Goal: Task Accomplishment & Management: Manage account settings

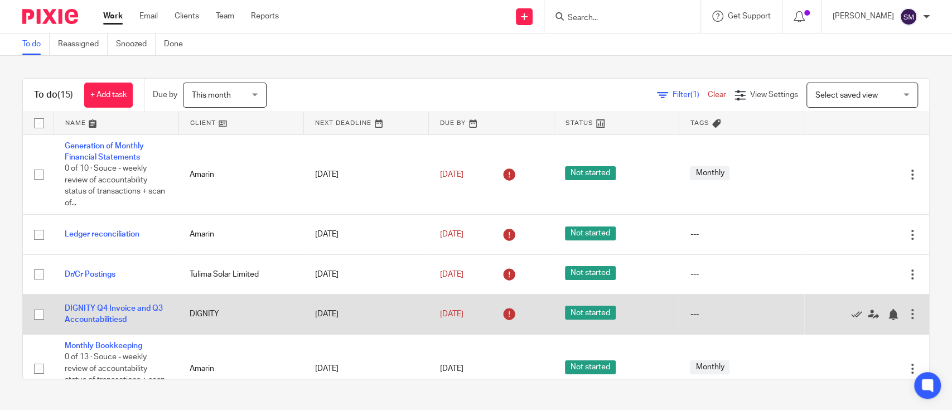
click at [906, 312] on div at bounding box center [911, 313] width 11 height 11
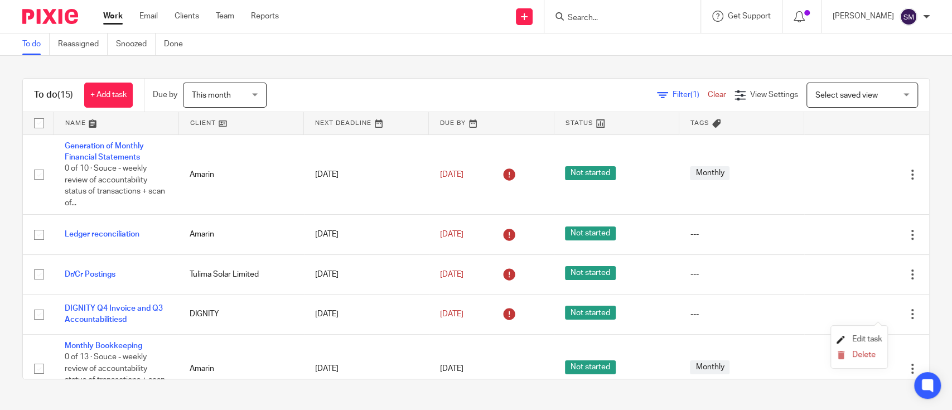
click at [852, 335] on span "Edit task" at bounding box center [867, 339] width 30 height 8
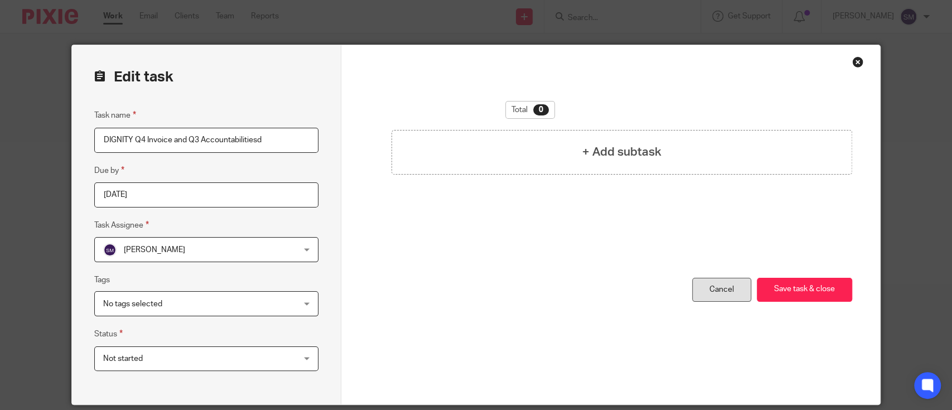
click at [706, 292] on link "Cancel" at bounding box center [721, 290] width 59 height 24
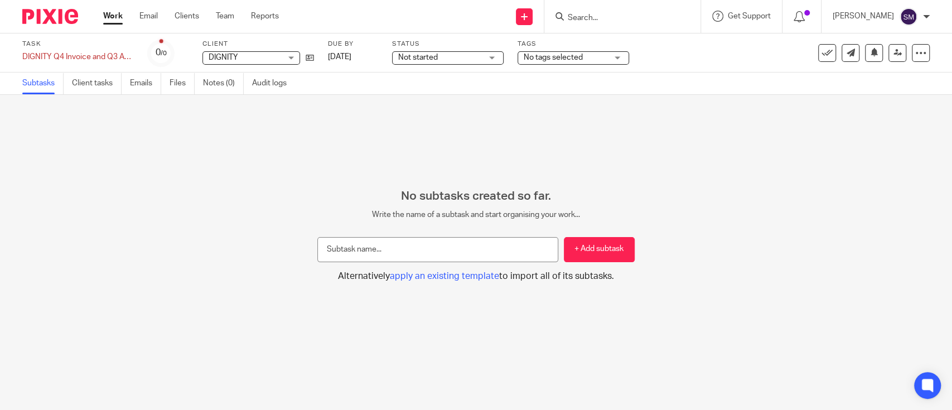
click at [435, 59] on span "Not started" at bounding box center [418, 58] width 40 height 8
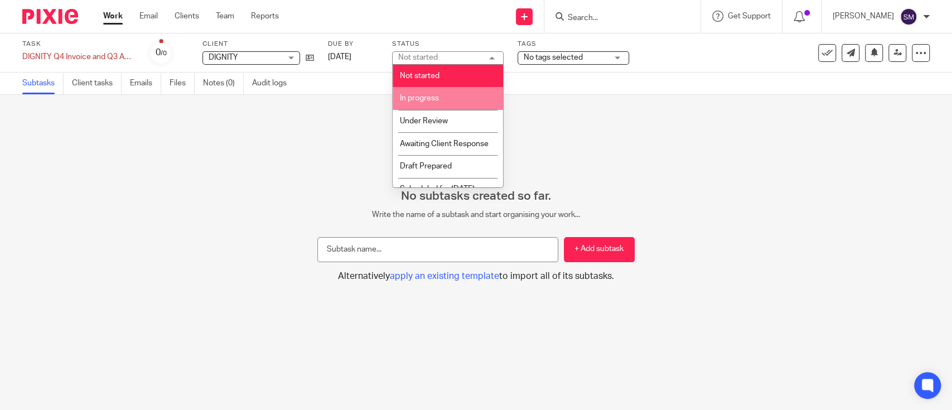
click at [426, 93] on li "In progress" at bounding box center [447, 98] width 110 height 23
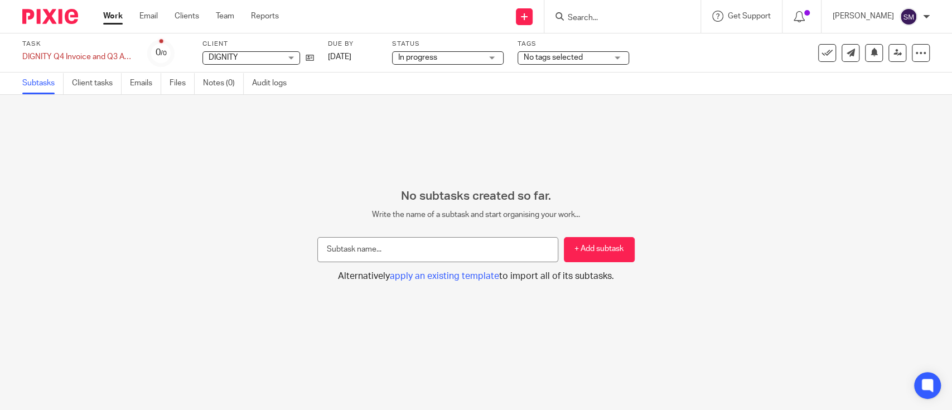
click at [103, 11] on div "Work Email Clients Team Reports Work Email Clients Team Reports Settings" at bounding box center [193, 16] width 203 height 33
click at [151, 13] on link "Email" at bounding box center [148, 16] width 18 height 11
click at [111, 17] on link "Work" at bounding box center [113, 16] width 20 height 11
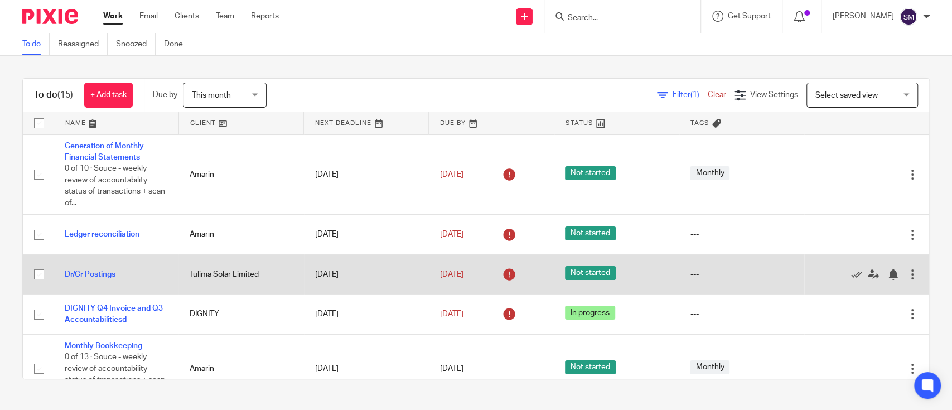
click at [906, 273] on div at bounding box center [911, 274] width 11 height 11
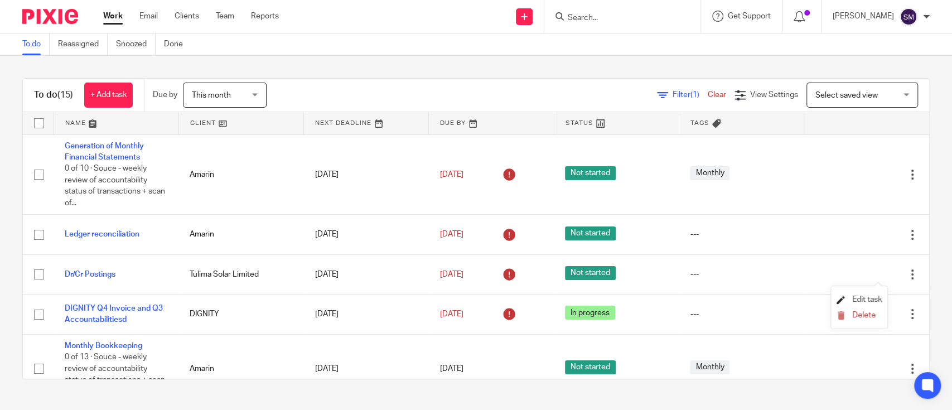
click at [868, 297] on span "Edit task" at bounding box center [867, 299] width 30 height 8
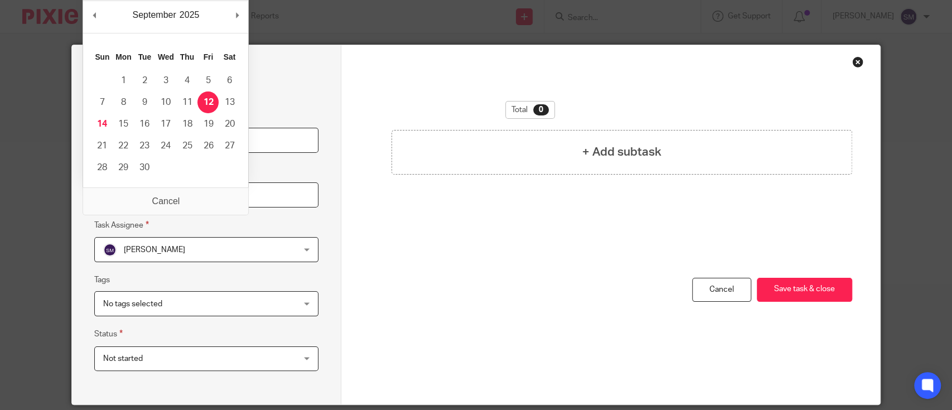
click at [294, 198] on input "[DATE]" at bounding box center [206, 194] width 224 height 25
type input "[DATE]"
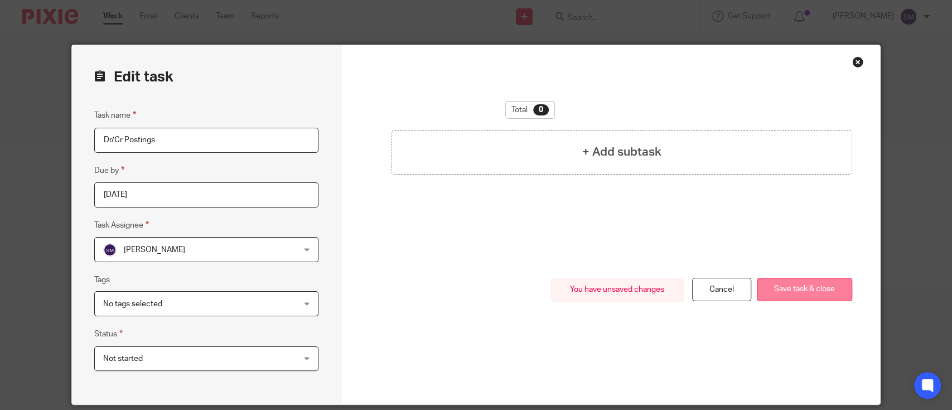
click at [758, 284] on button "Save task & close" at bounding box center [803, 290] width 95 height 24
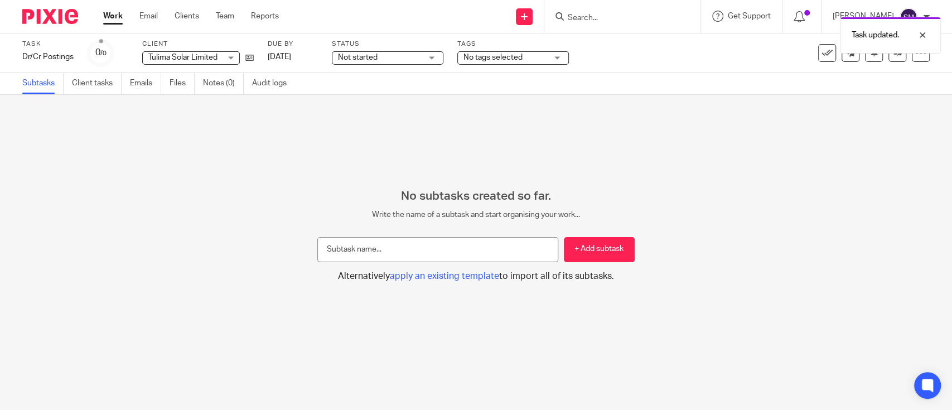
click at [117, 20] on link "Work" at bounding box center [113, 16] width 20 height 11
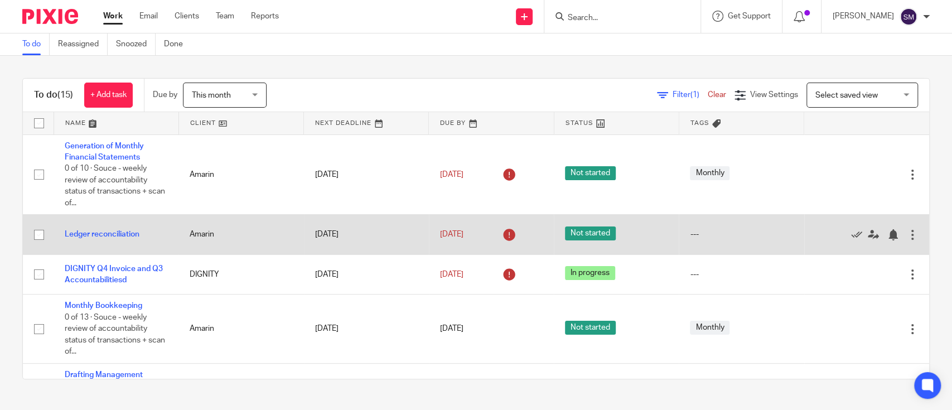
click at [906, 236] on div at bounding box center [911, 234] width 11 height 11
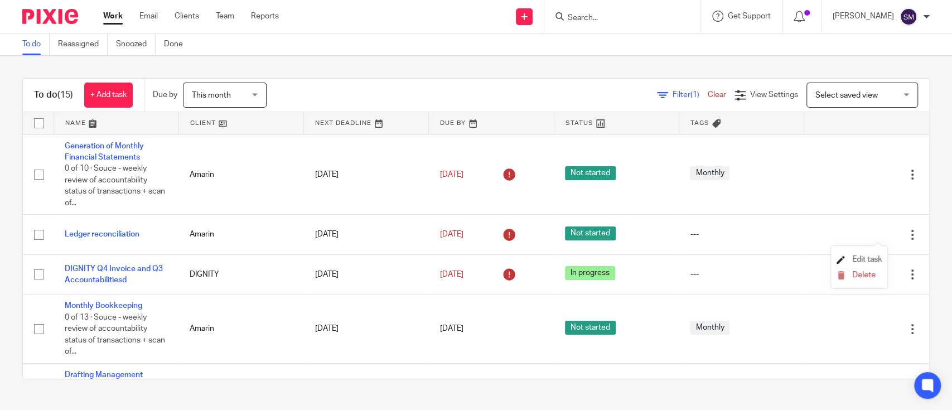
click at [864, 256] on span "Edit task" at bounding box center [867, 259] width 30 height 8
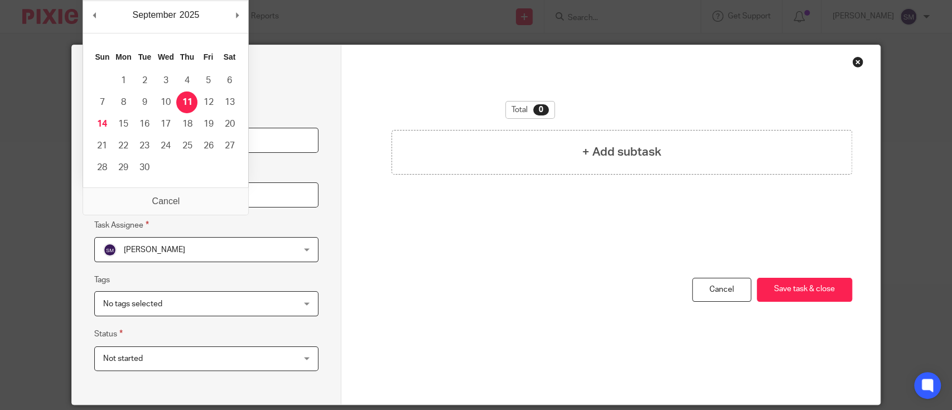
click at [201, 197] on input "[DATE]" at bounding box center [206, 194] width 224 height 25
type input "[DATE]"
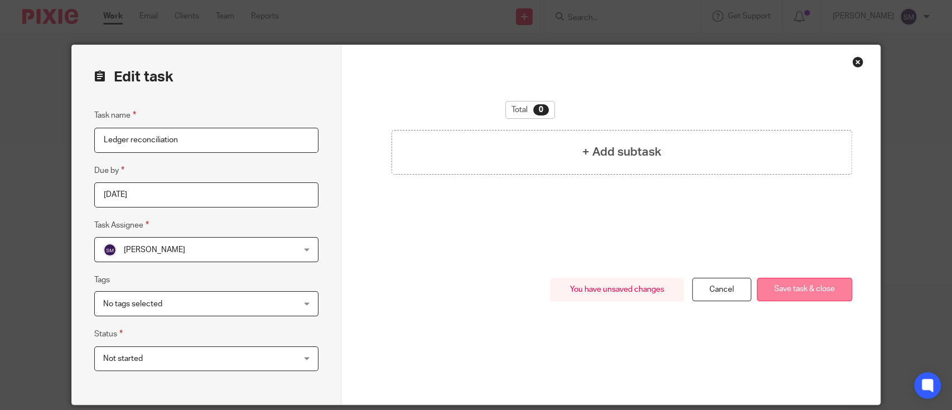
click at [807, 285] on button "Save task & close" at bounding box center [803, 290] width 95 height 24
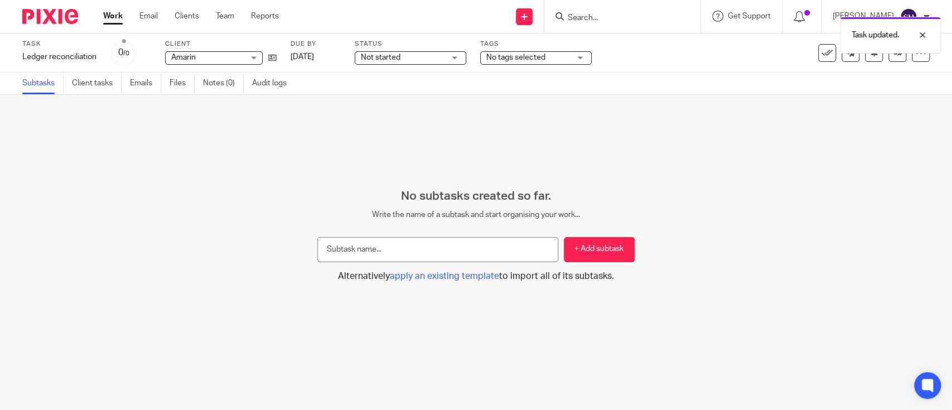
click at [108, 18] on link "Work" at bounding box center [113, 16] width 20 height 11
